Goal: Transaction & Acquisition: Purchase product/service

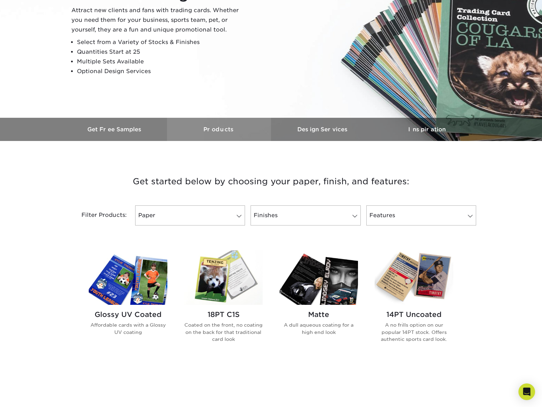
scroll to position [108, 0]
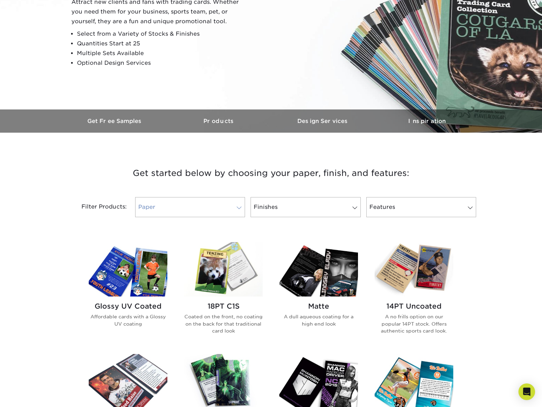
click at [234, 210] on link "Paper" at bounding box center [190, 207] width 110 height 20
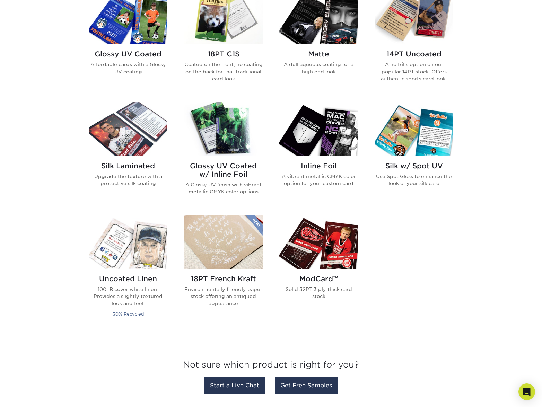
scroll to position [325, 0]
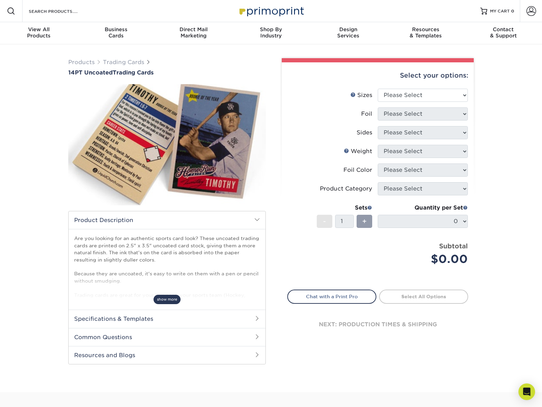
click at [160, 302] on span "show more" at bounding box center [167, 299] width 27 height 9
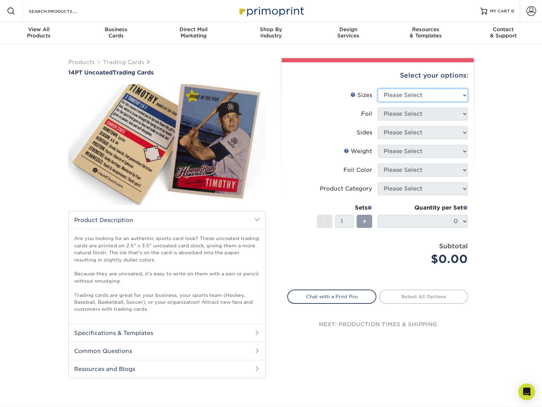
click at [378, 89] on select "Please Select 2.5" x 3.5"" at bounding box center [423, 95] width 90 height 13
select select "2.50x3.50"
click option "2.5" x 3.5"" at bounding box center [0, 0] width 0 height 0
click at [378, 107] on select "Please Select Yes No" at bounding box center [423, 113] width 90 height 13
select select "0"
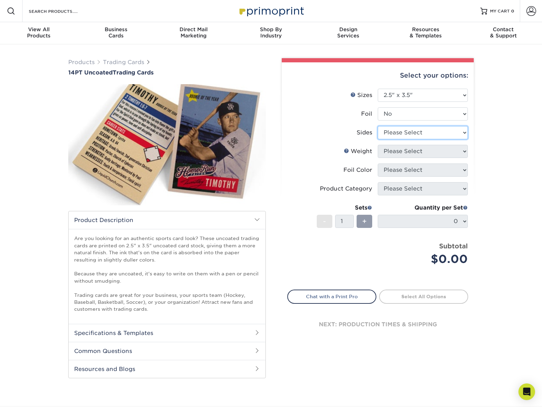
click at [378, 126] on select "Please Select Print Both Sides Print Front Only" at bounding box center [423, 132] width 90 height 13
select select "13abbda7-1d64-4f25-8bb2-c179b224825d"
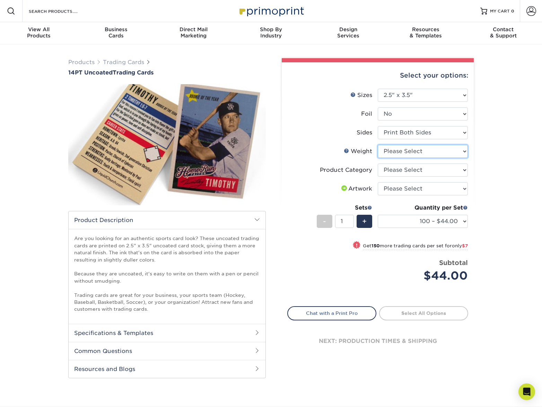
click at [378, 145] on select "Please Select 14PT Uncoated" at bounding box center [423, 151] width 90 height 13
select select "14PT Uncoated"
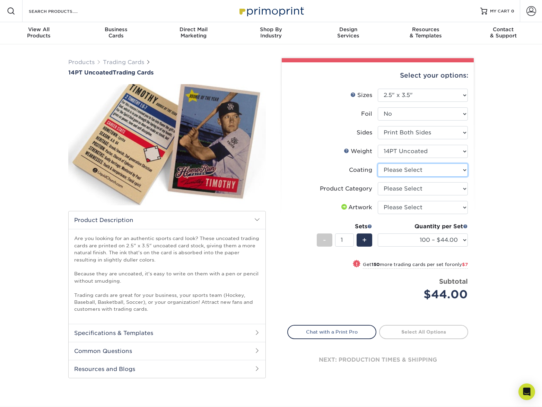
click at [378, 164] on select at bounding box center [423, 170] width 90 height 13
select select "3e7618de-abca-4bda-9f97-8b9129e913d8"
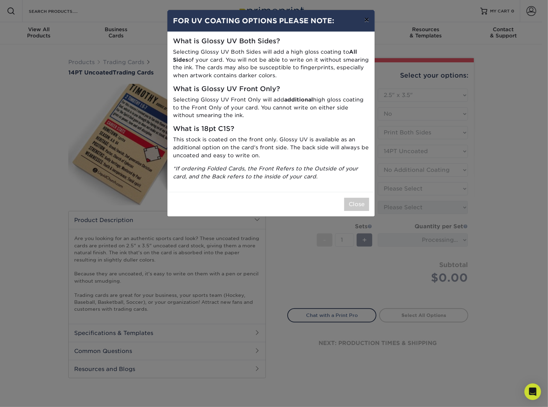
click at [368, 22] on button "×" at bounding box center [367, 19] width 16 height 19
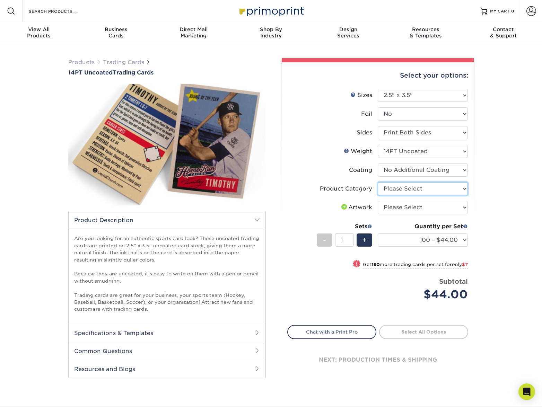
click at [378, 182] on select "Please Select Trading Cards" at bounding box center [423, 188] width 90 height 13
select select "c2f9bce9-36c2-409d-b101-c29d9d031e18"
click option "Trading Cards" at bounding box center [0, 0] width 0 height 0
click at [378, 201] on select "Please Select I will upload files I need a design - $100" at bounding box center [423, 207] width 90 height 13
select select "upload"
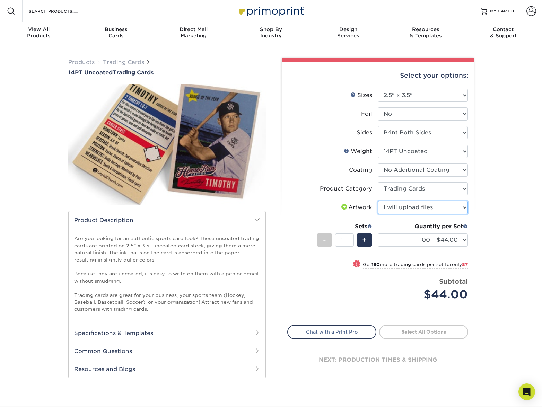
click option "I will upload files" at bounding box center [0, 0] width 0 height 0
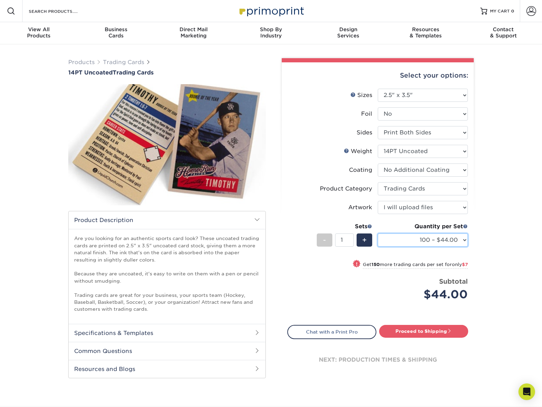
click at [378, 234] on select "100 – $44.00 250 – $51.00 500 – $54.00 1000 – $78.00 2500 – $148.00 5000 – $198…" at bounding box center [423, 240] width 90 height 13
click at [502, 222] on div "Products Trading Cards 14PT Uncoated Trading Cards show more Templates" at bounding box center [271, 225] width 542 height 362
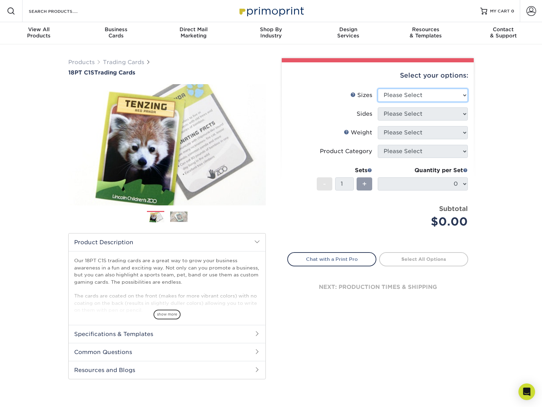
click at [378, 89] on select "Please Select 2.5" x 3.5"" at bounding box center [423, 95] width 90 height 13
select select "2.50x3.50"
click option "2.5" x 3.5"" at bounding box center [0, 0] width 0 height 0
click at [378, 107] on select "Please Select Print Both Sides Print Front Only" at bounding box center [423, 113] width 90 height 13
select select "13abbda7-1d64-4f25-8bb2-c179b224825d"
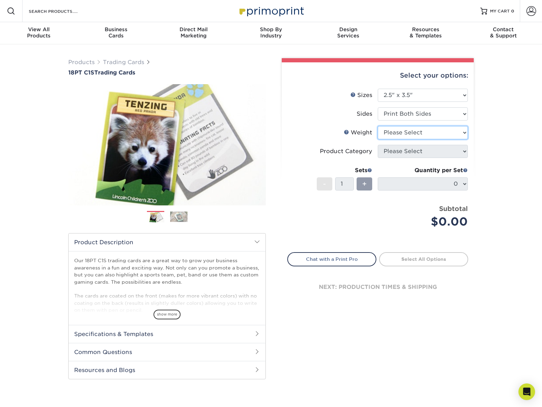
click at [378, 126] on select "Please Select 18PT C1S" at bounding box center [423, 132] width 90 height 13
select select "18PTC1S"
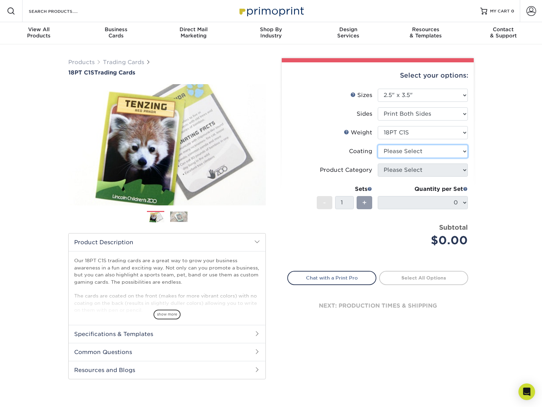
click at [378, 145] on select at bounding box center [423, 151] width 90 height 13
select select "1e8116af-acfc-44b1-83dc-8181aa338834"
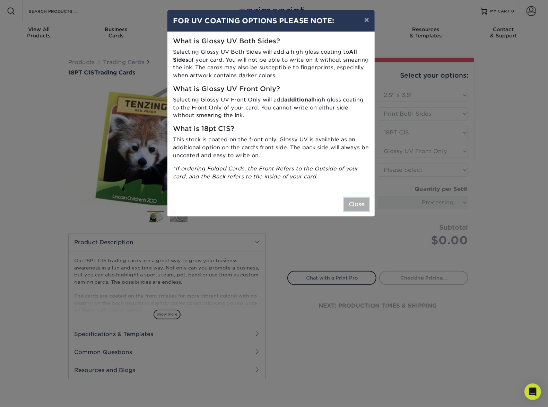
click at [357, 205] on button "Close" at bounding box center [356, 204] width 25 height 13
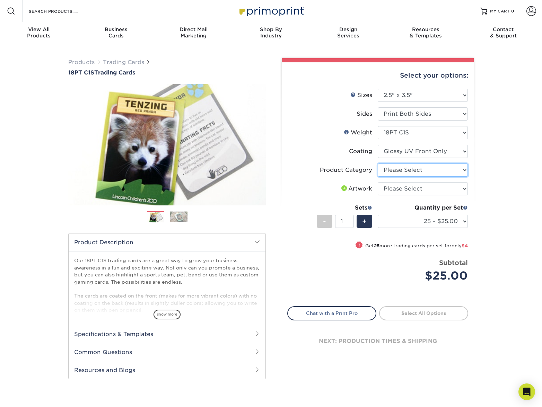
click at [378, 164] on select "Please Select Trading Cards" at bounding box center [423, 170] width 90 height 13
select select "c2f9bce9-36c2-409d-b101-c29d9d031e18"
click option "Trading Cards" at bounding box center [0, 0] width 0 height 0
click at [378, 182] on select "Please Select I will upload files I need a design - $100" at bounding box center [423, 188] width 90 height 13
select select "upload"
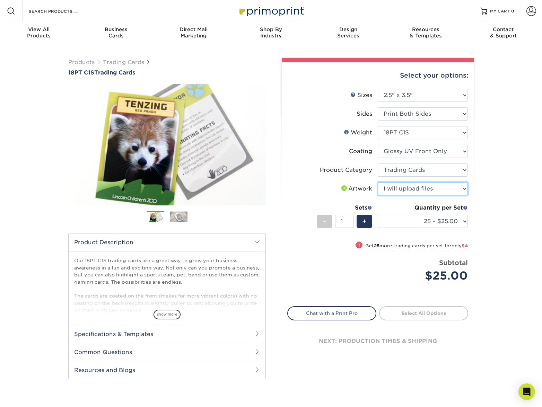
click option "I will upload files" at bounding box center [0, 0] width 0 height 0
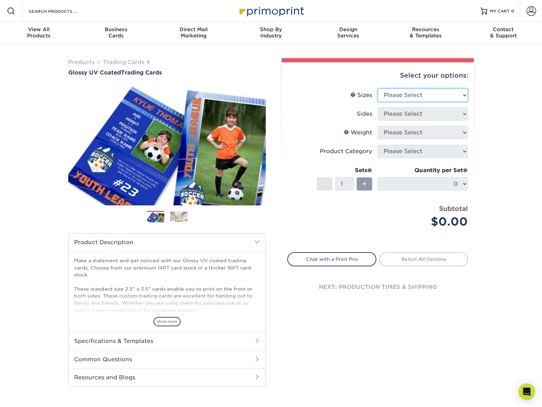
click at [378, 89] on select "Please Select 2.5" x 3.5"" at bounding box center [423, 95] width 90 height 13
select select "2.50x3.50"
click option "2.5" x 3.5"" at bounding box center [0, 0] width 0 height 0
click at [378, 107] on select "Please Select Print Both Sides Print Front Only" at bounding box center [423, 113] width 90 height 13
select select "13abbda7-1d64-4f25-8bb2-c179b224825d"
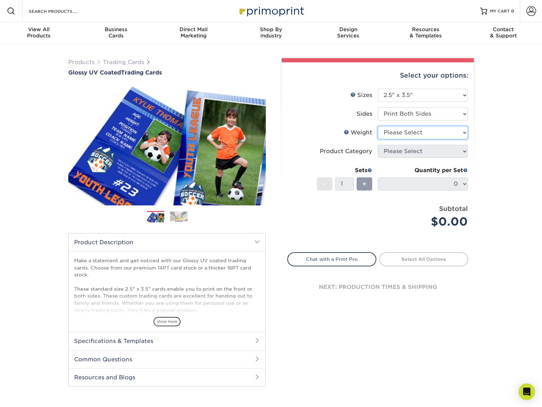
click at [378, 126] on select "Please Select 16PT 14PT 18PT C1S" at bounding box center [423, 132] width 90 height 13
select select "14PT"
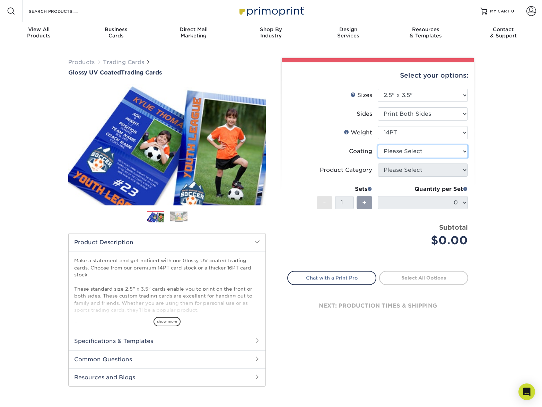
click at [378, 145] on select at bounding box center [423, 151] width 90 height 13
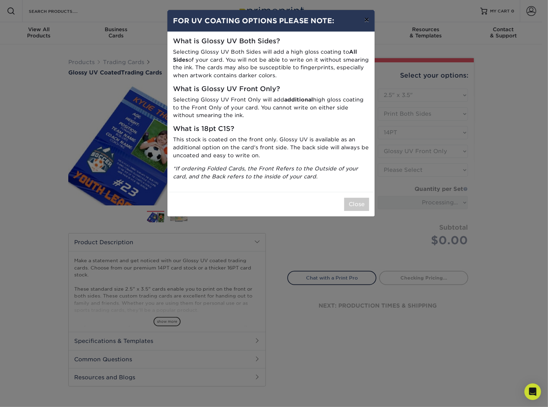
click at [370, 19] on button "×" at bounding box center [367, 19] width 16 height 19
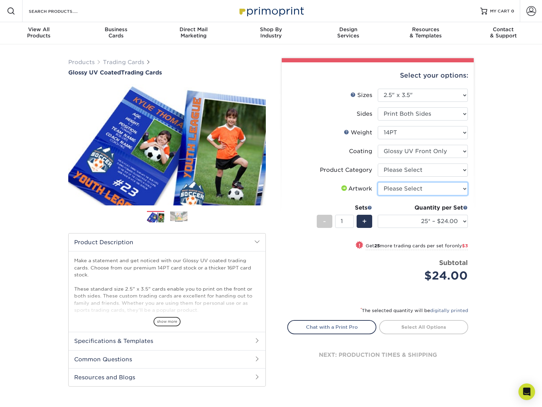
click at [378, 182] on select "Please Select I will upload files I need a design - $100" at bounding box center [423, 188] width 90 height 13
click at [378, 145] on select at bounding box center [423, 151] width 90 height 13
select select "ae367451-b2b8-45df-a344-0f05b6a12993"
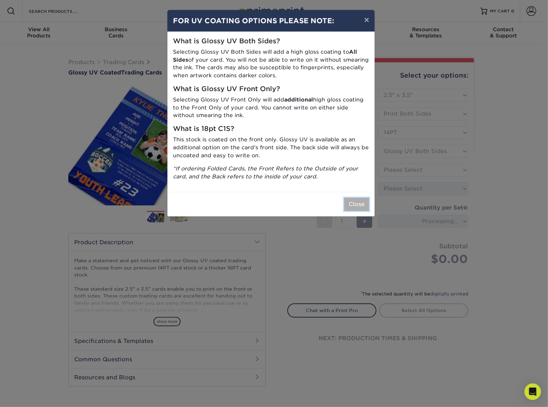
click at [358, 206] on button "Close" at bounding box center [356, 204] width 25 height 13
